Goal: Check status: Check status

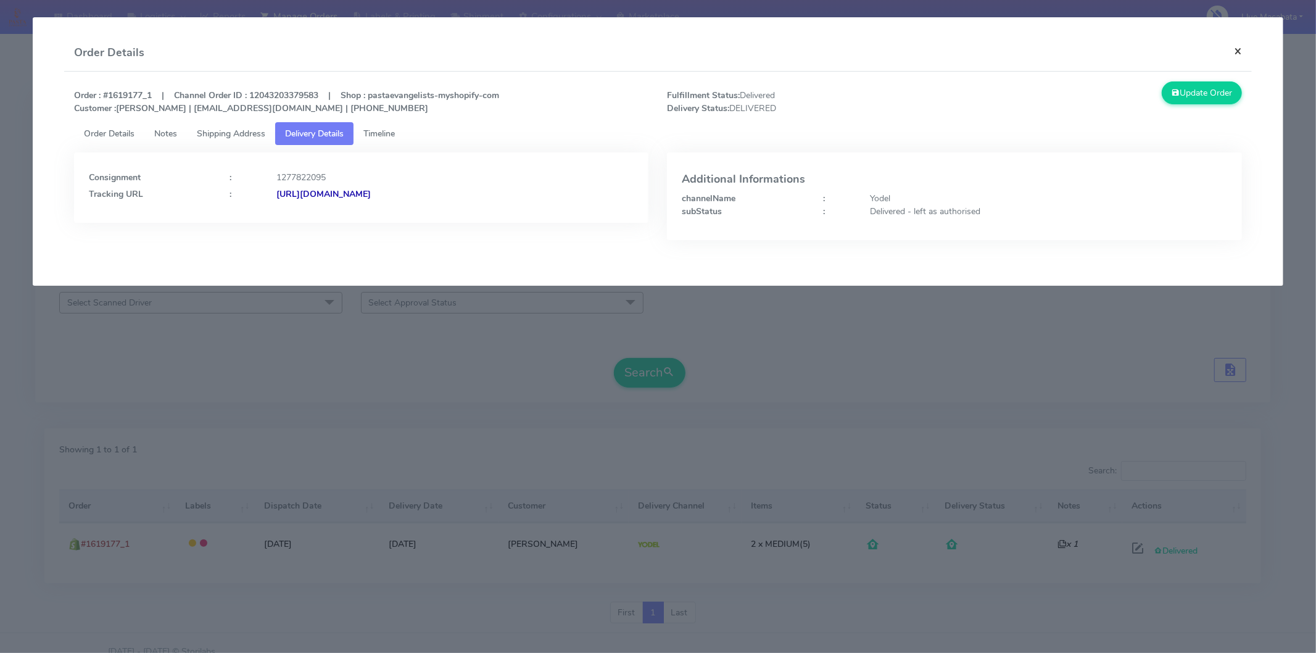
click at [1242, 53] on button "×" at bounding box center [1238, 51] width 28 height 33
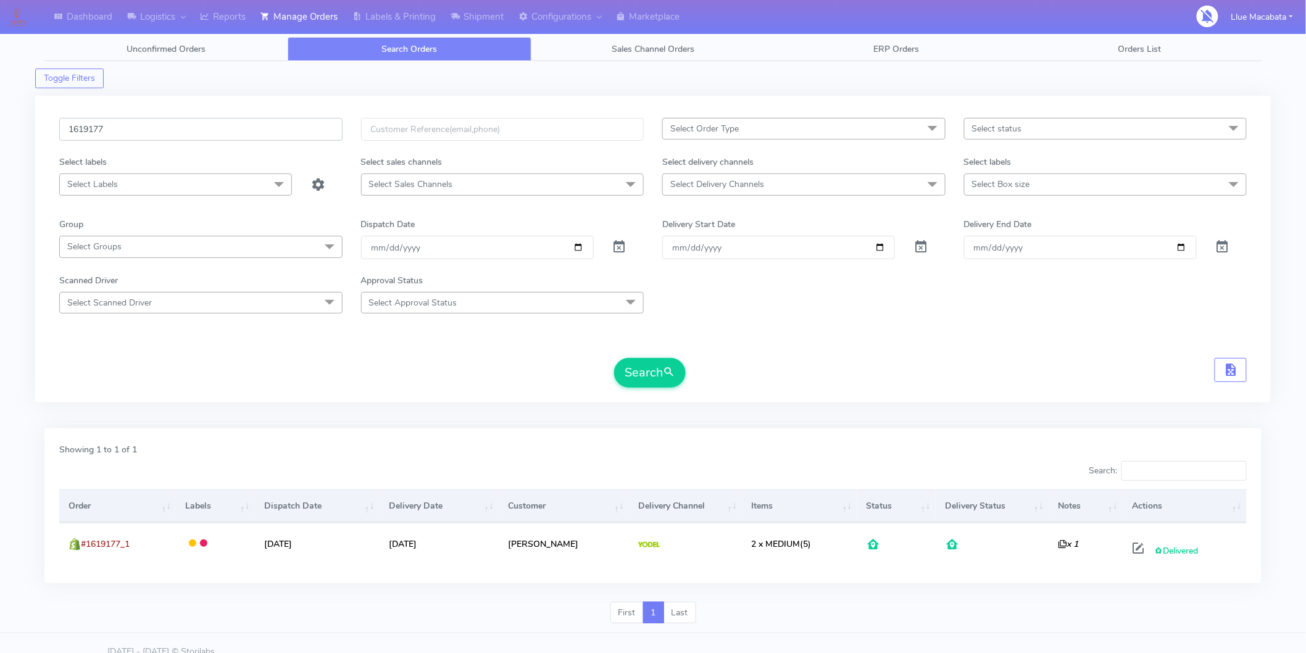
click at [116, 130] on input "1619177" at bounding box center [200, 129] width 283 height 23
paste input "2235"
type input "1622357"
click at [660, 367] on button "Search" at bounding box center [650, 373] width 72 height 30
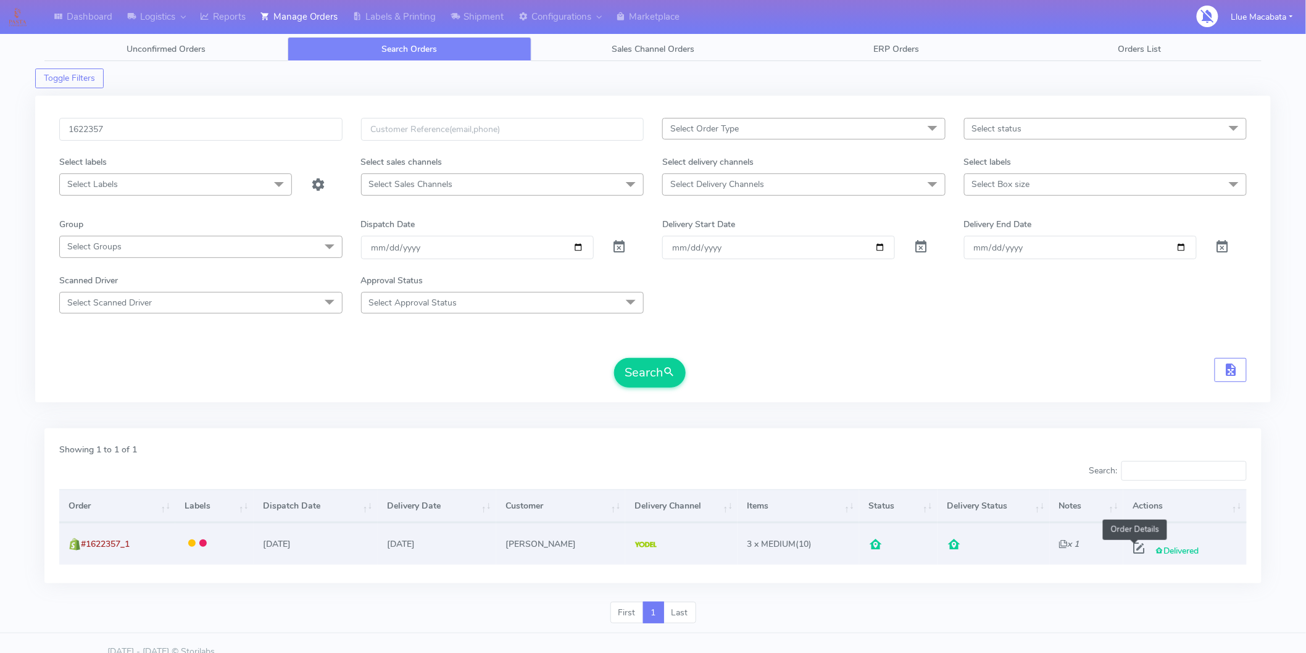
click at [1136, 551] on span at bounding box center [1138, 551] width 22 height 12
select select "5"
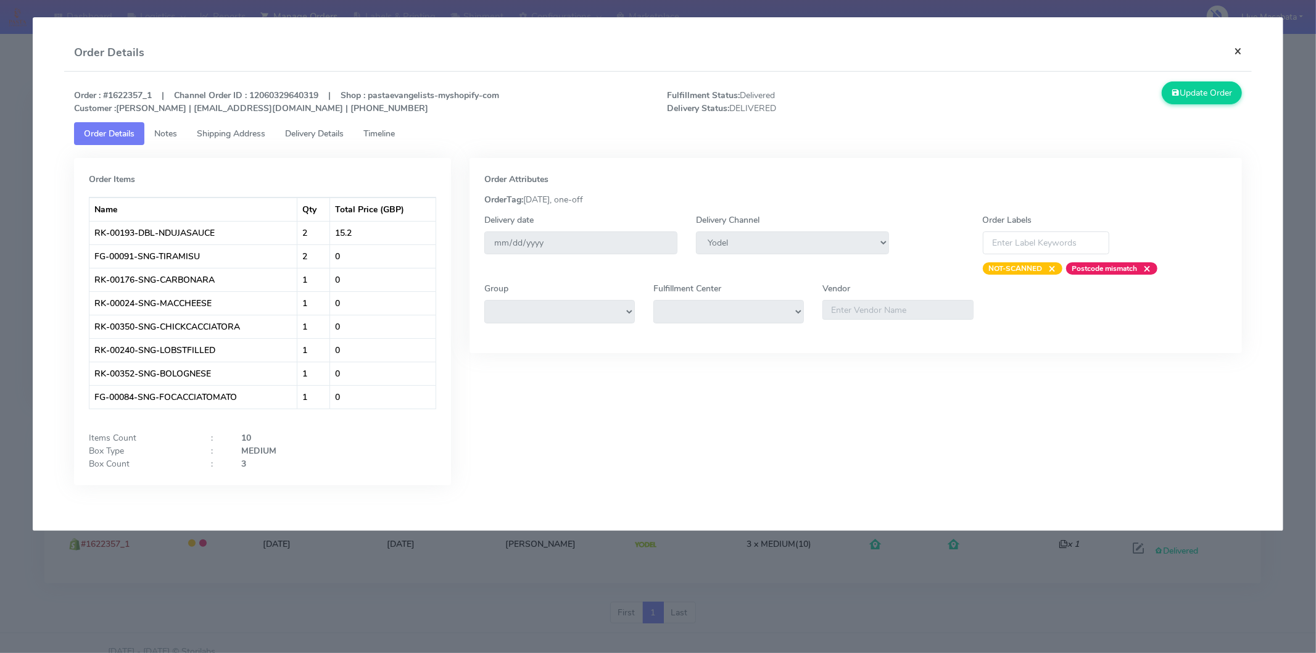
drag, startPoint x: 1233, startPoint y: 48, endPoint x: 1200, endPoint y: 46, distance: 32.8
click at [1232, 48] on button "×" at bounding box center [1238, 51] width 28 height 33
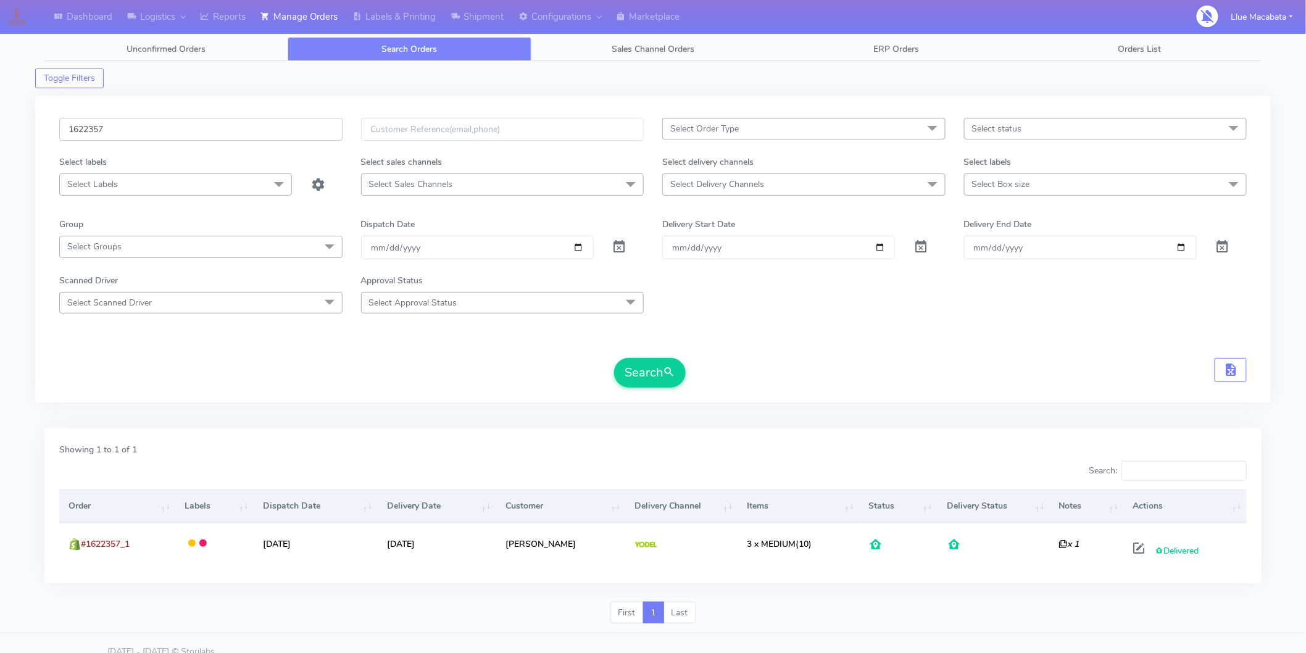
click at [105, 128] on input "1622357" at bounding box center [200, 129] width 283 height 23
paste input "1570"
type input "1621570"
click at [665, 386] on button "Search" at bounding box center [650, 373] width 72 height 30
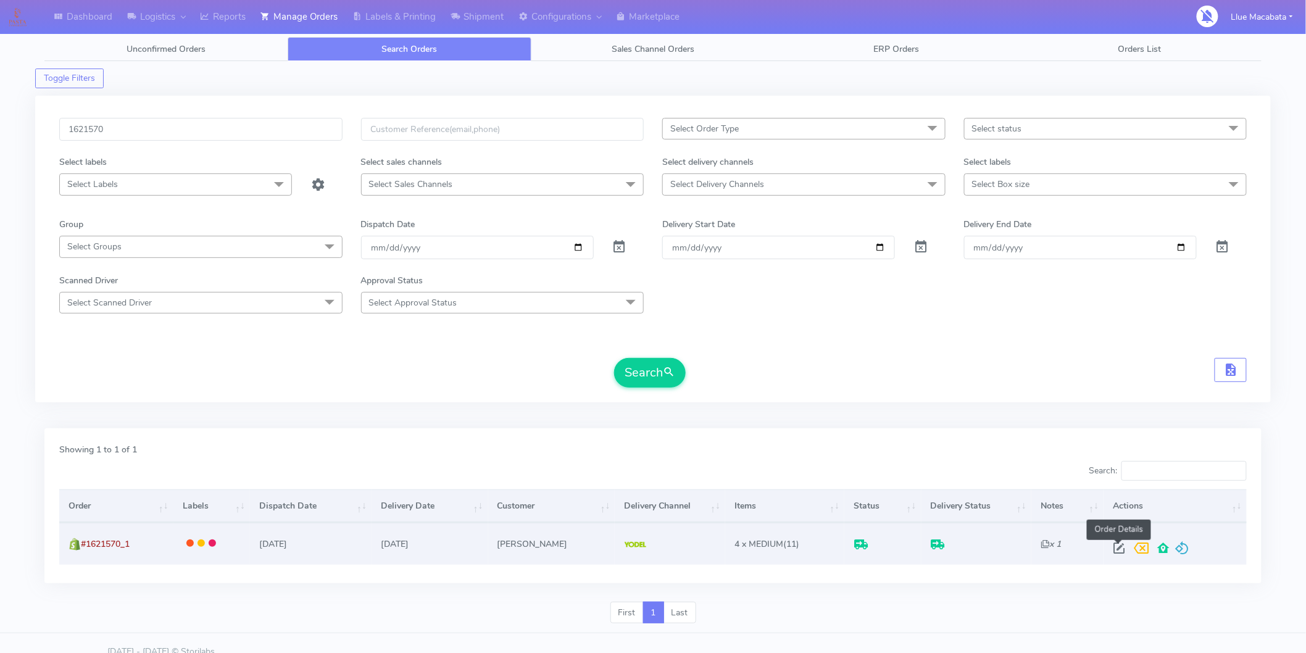
click at [1120, 545] on span at bounding box center [1119, 551] width 22 height 12
select select "5"
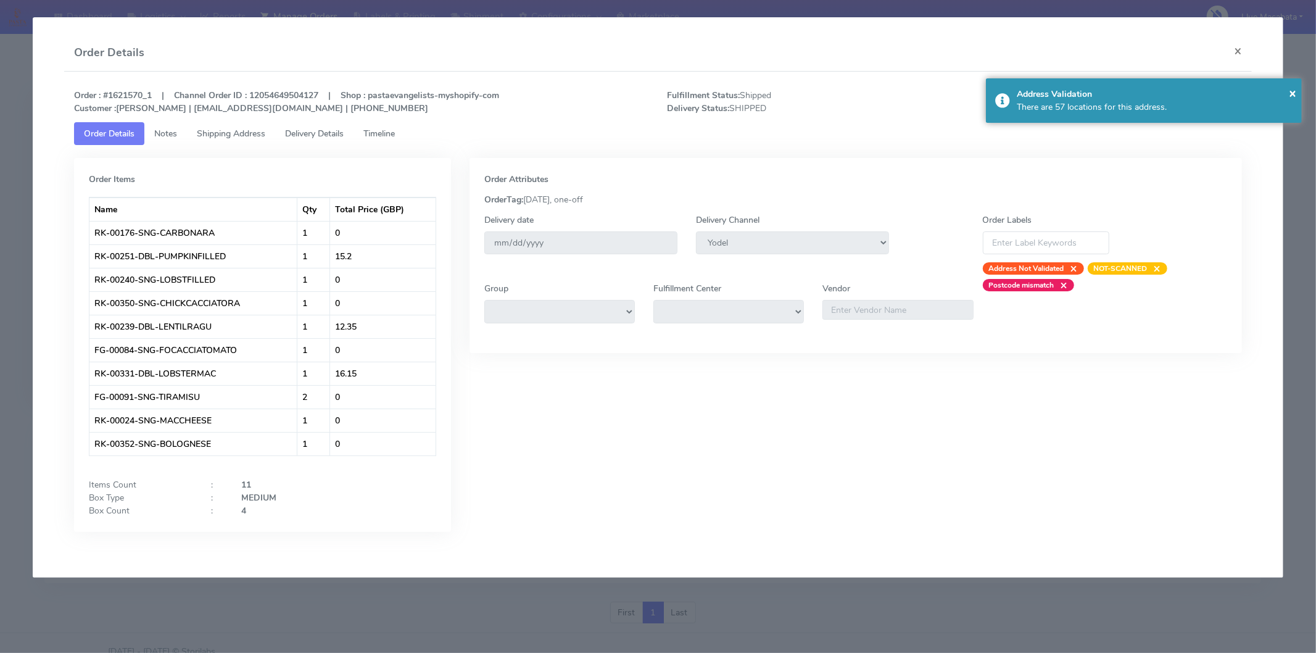
drag, startPoint x: 392, startPoint y: 126, endPoint x: 376, endPoint y: 126, distance: 15.4
click at [391, 126] on link "Timeline" at bounding box center [379, 133] width 51 height 23
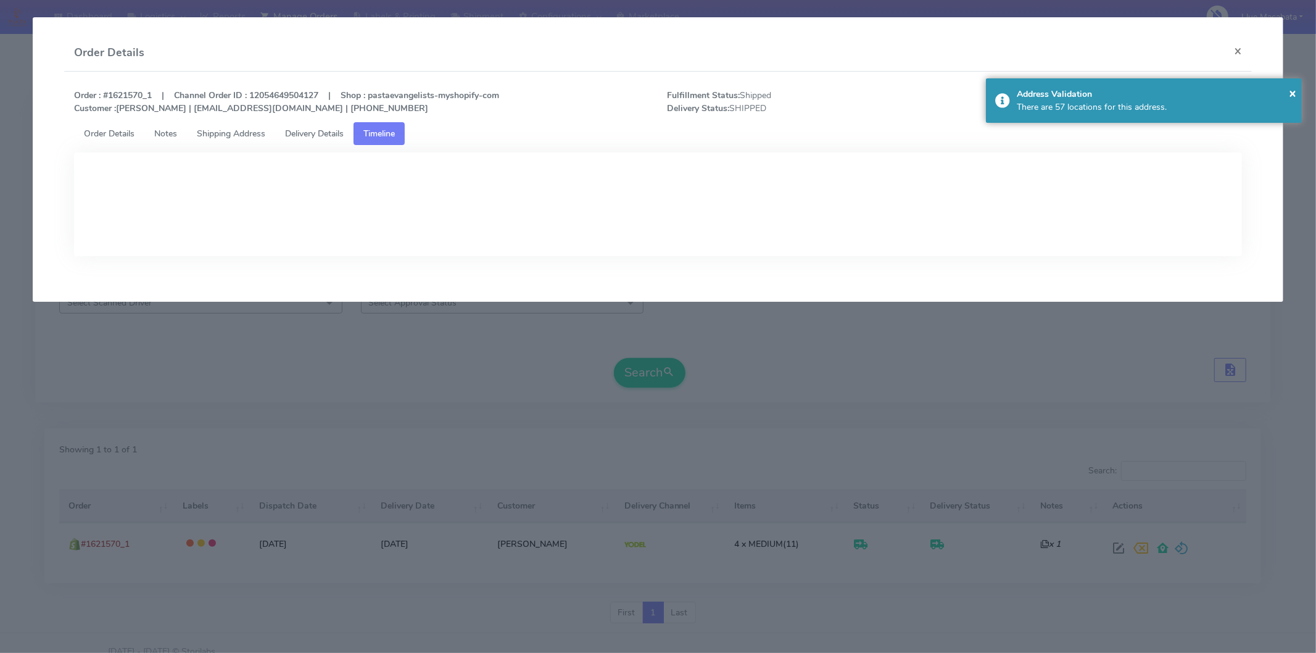
click at [328, 128] on span "Delivery Details" at bounding box center [314, 134] width 59 height 12
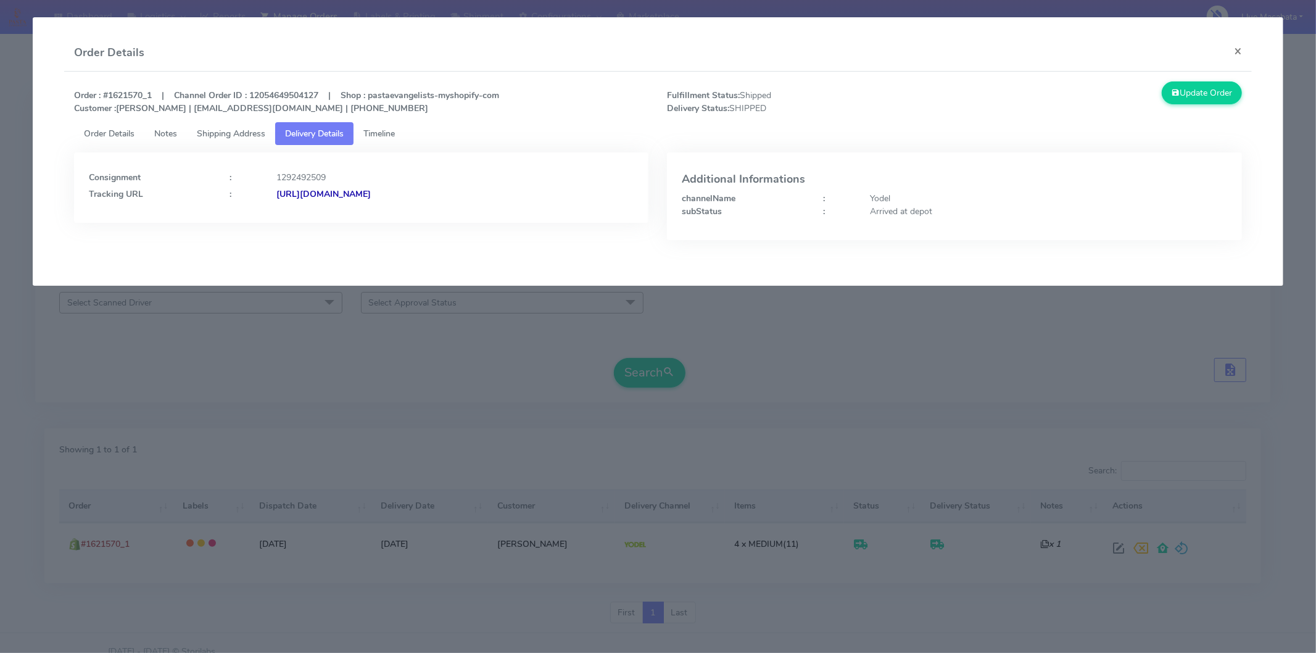
click at [371, 194] on strong "[URL][DOMAIN_NAME]" at bounding box center [323, 194] width 94 height 12
